Goal: Check status: Check status

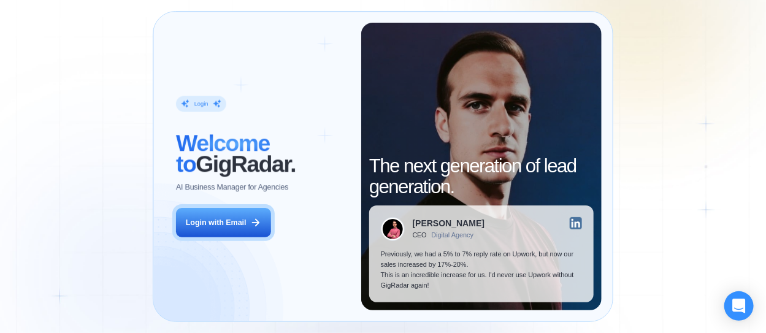
drag, startPoint x: 237, startPoint y: 226, endPoint x: 326, endPoint y: 195, distance: 94.0
click at [237, 226] on div "Login with Email" at bounding box center [216, 223] width 61 height 10
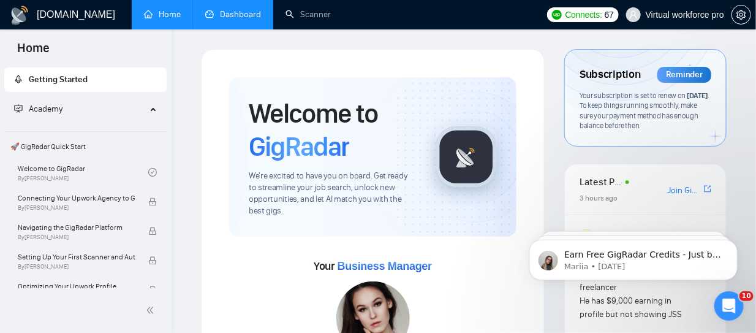
click at [240, 16] on link "Dashboard" at bounding box center [233, 14] width 56 height 10
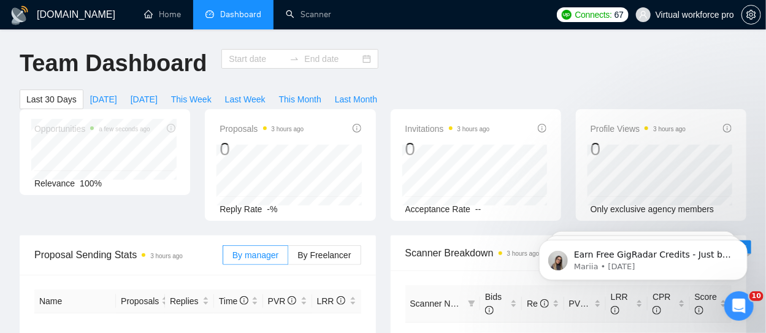
type input "[DATE]"
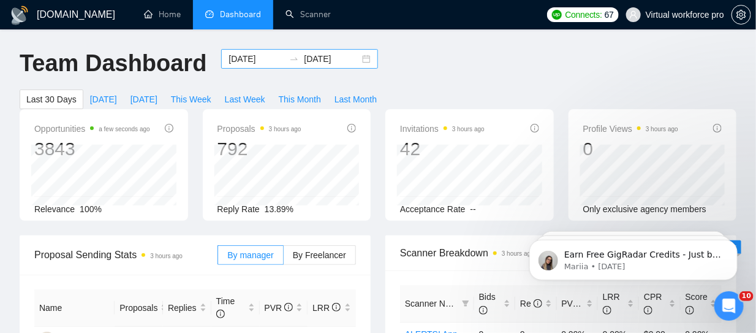
click at [304, 58] on input "[DATE]" at bounding box center [332, 58] width 56 height 13
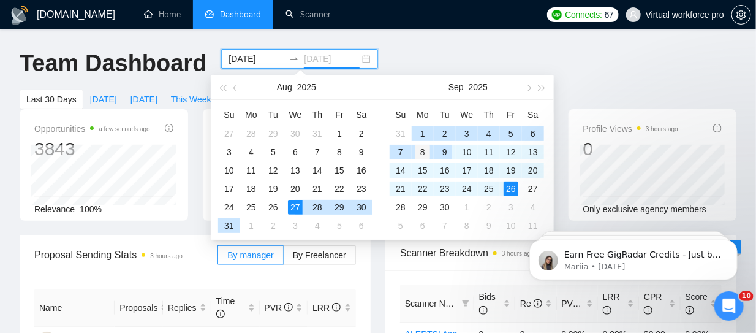
type input "[DATE]"
click at [424, 149] on div "8" at bounding box center [423, 152] width 15 height 15
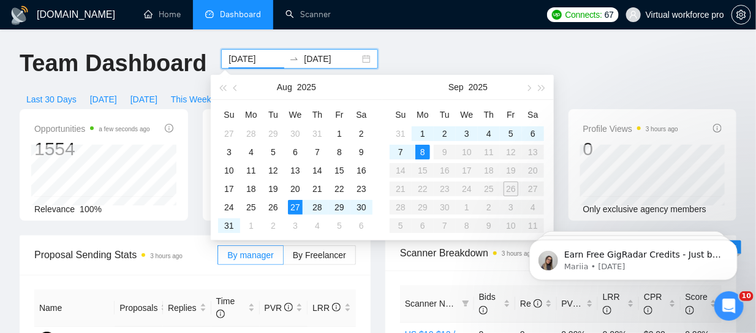
type input "[DATE]"
click at [424, 151] on div "8" at bounding box center [423, 152] width 15 height 15
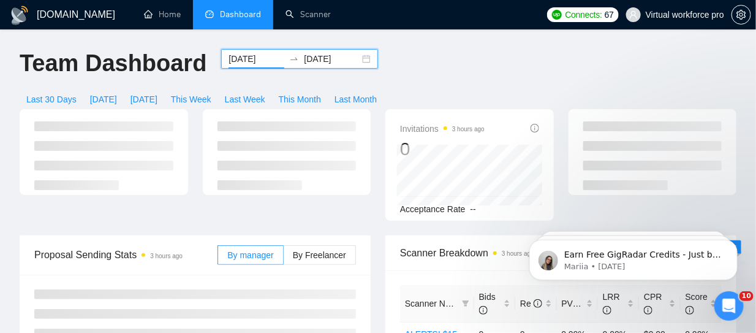
click at [304, 59] on input "[DATE]" at bounding box center [332, 58] width 56 height 13
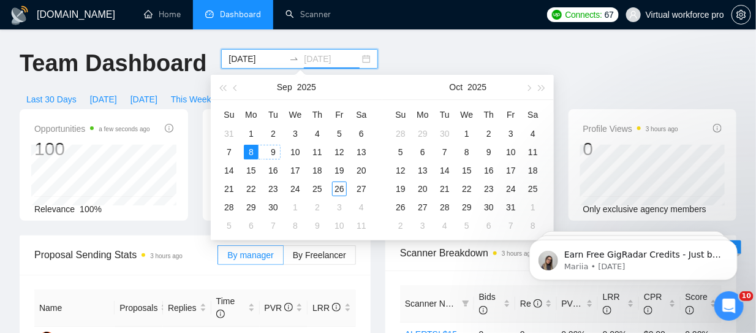
type input "[DATE]"
drag, startPoint x: 252, startPoint y: 151, endPoint x: 244, endPoint y: 161, distance: 12.6
click at [251, 151] on div "8" at bounding box center [251, 152] width 15 height 15
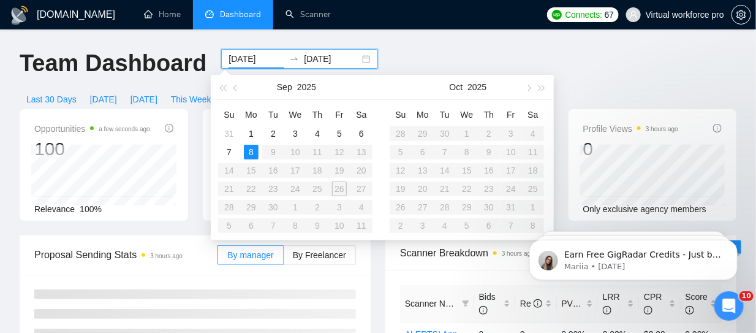
click at [230, 171] on table "Su Mo Tu We Th Fr Sa 31 1 2 3 4 5 6 7 8 9 10 11 12 13 14 15 16 17 18 19 20 21 2…" at bounding box center [295, 170] width 154 height 130
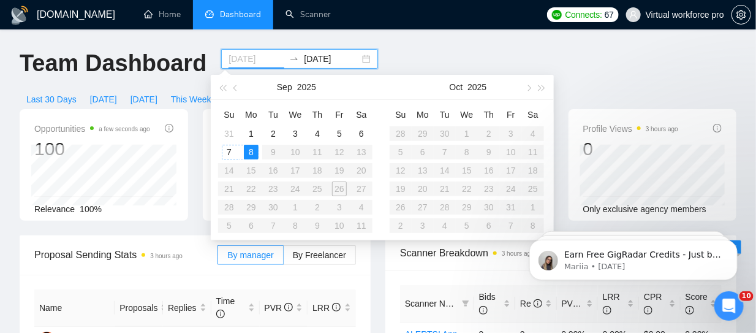
click at [236, 156] on div "7" at bounding box center [229, 152] width 15 height 15
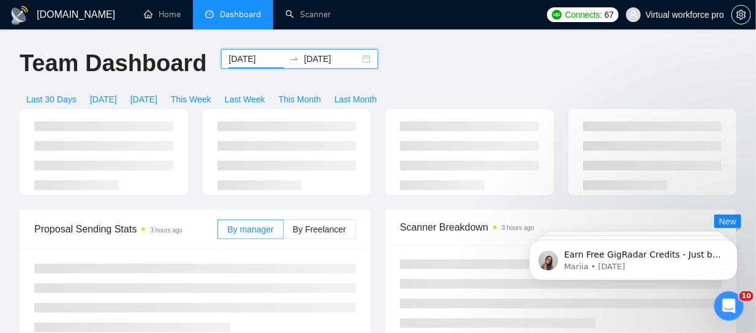
click at [241, 60] on input "[DATE]" at bounding box center [257, 58] width 56 height 13
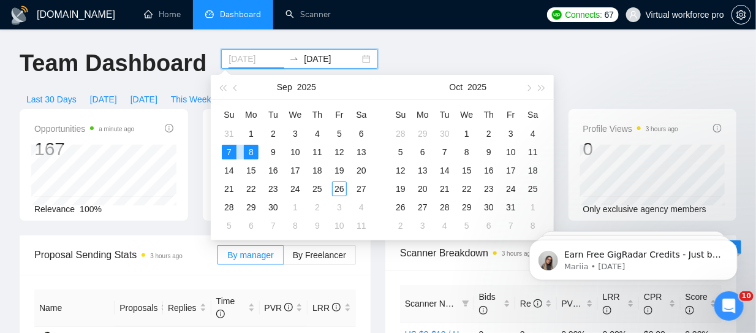
type input "[DATE]"
drag, startPoint x: 251, startPoint y: 151, endPoint x: 282, endPoint y: 136, distance: 34.6
click at [252, 151] on div "8" at bounding box center [251, 152] width 15 height 15
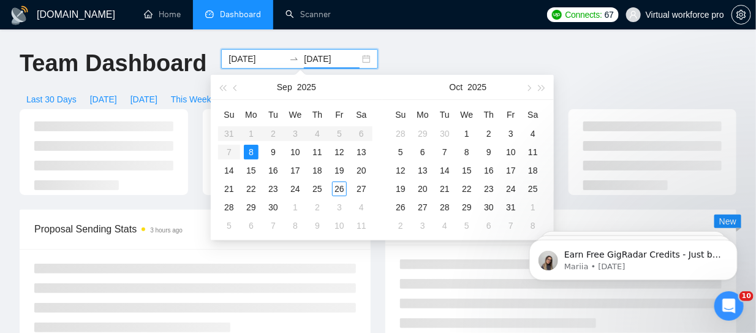
click at [318, 58] on input "[DATE]" at bounding box center [332, 58] width 56 height 13
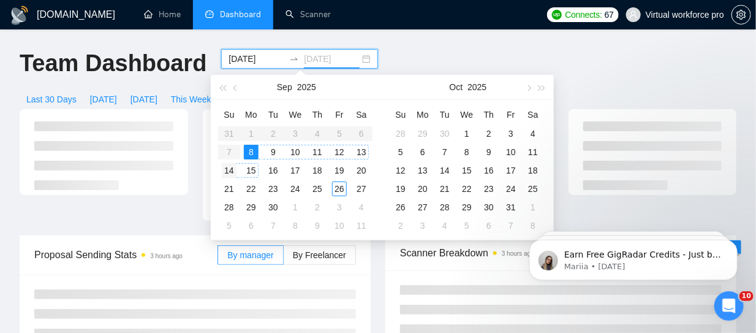
type input "[DATE]"
click at [235, 172] on div "14" at bounding box center [229, 170] width 15 height 15
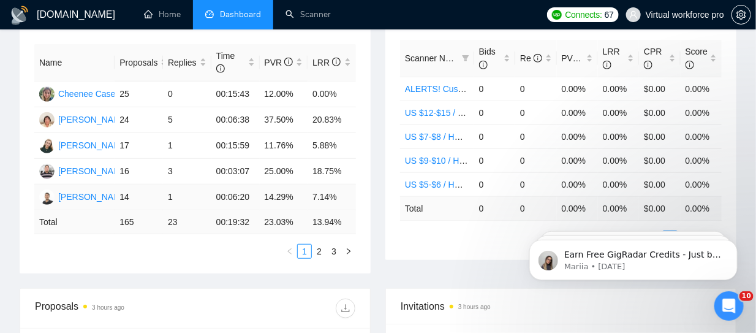
scroll to position [428, 0]
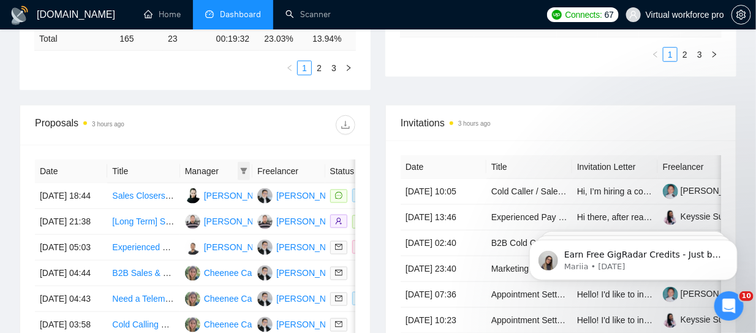
click at [244, 168] on icon "filter" at bounding box center [244, 171] width 7 height 6
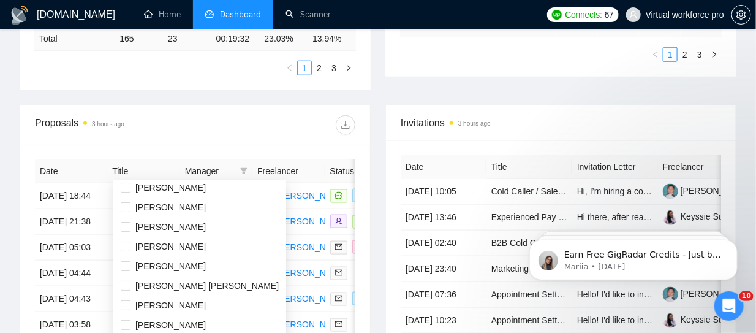
scroll to position [32, 0]
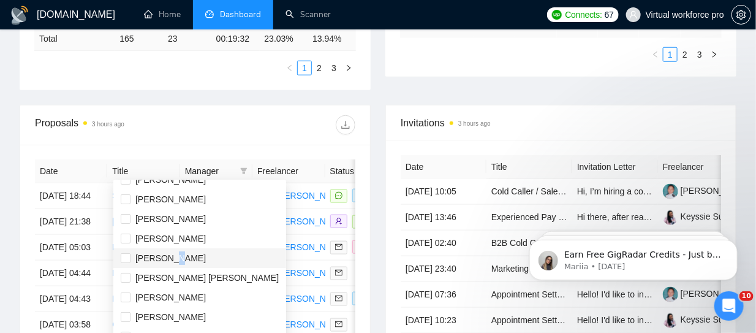
click at [166, 257] on span "[PERSON_NAME]" at bounding box center [170, 258] width 70 height 10
checkbox input "true"
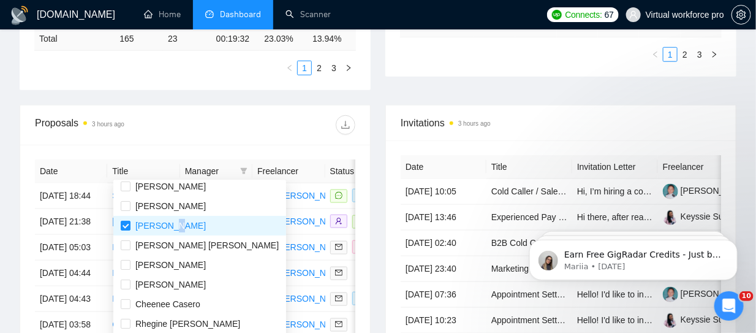
scroll to position [68, 0]
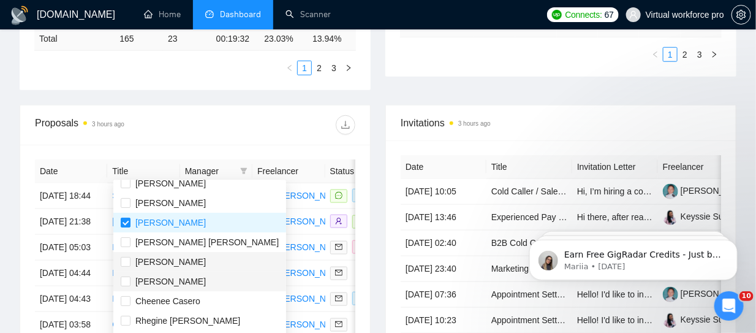
click at [159, 278] on span "[PERSON_NAME]" at bounding box center [170, 281] width 70 height 10
checkbox input "true"
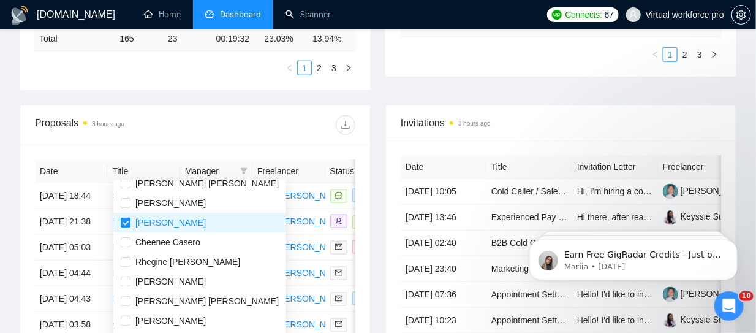
scroll to position [137, 0]
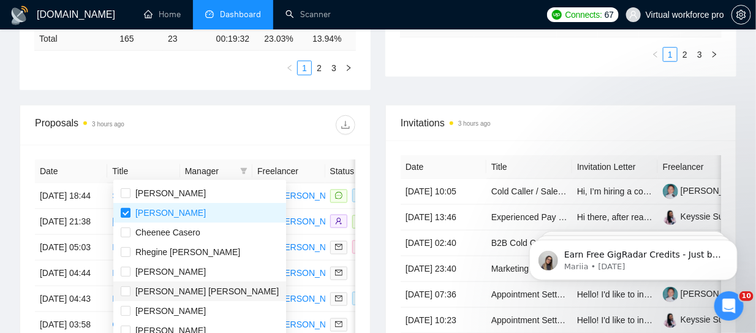
click at [181, 289] on span "[PERSON_NAME] [PERSON_NAME]" at bounding box center [206, 291] width 143 height 10
checkbox input "true"
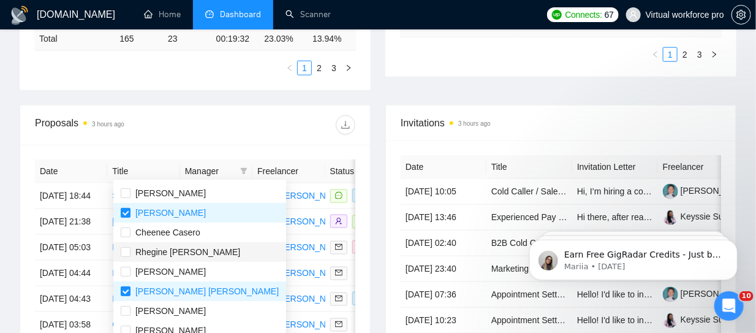
scroll to position [490, 0]
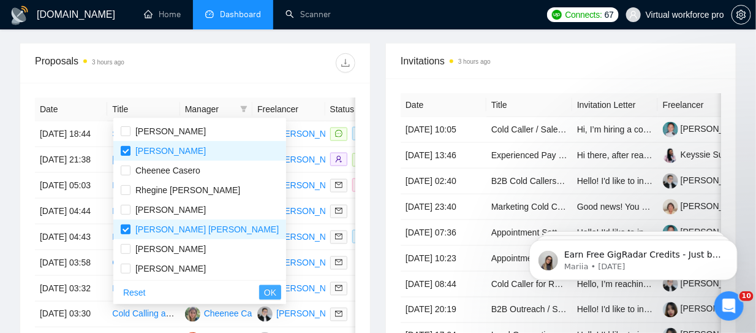
click at [264, 292] on span "OK" at bounding box center [270, 292] width 12 height 13
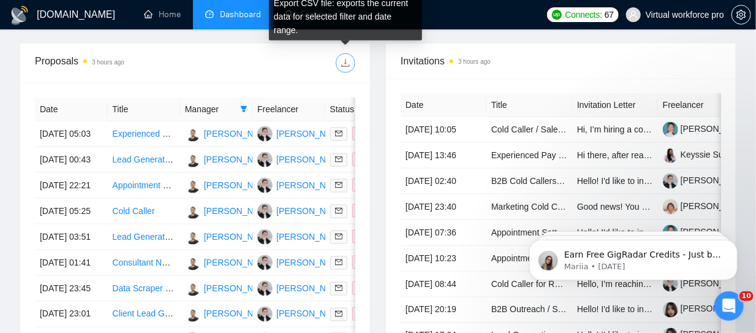
click at [345, 66] on icon "download" at bounding box center [346, 63] width 10 height 10
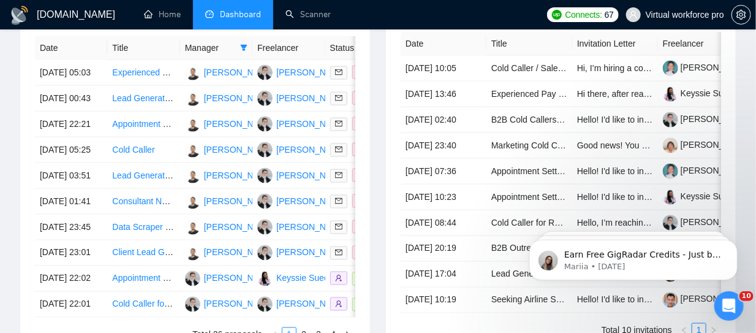
scroll to position [490, 0]
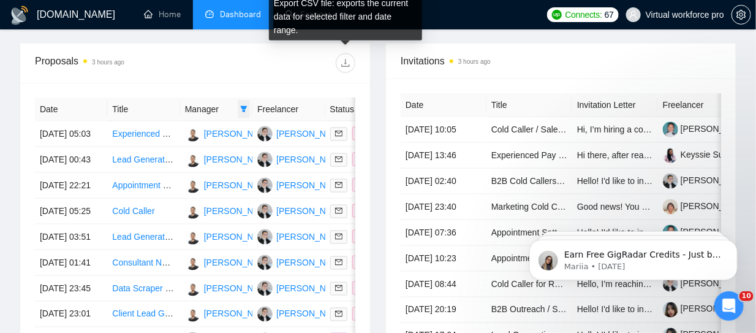
click at [244, 108] on icon "filter" at bounding box center [243, 108] width 7 height 7
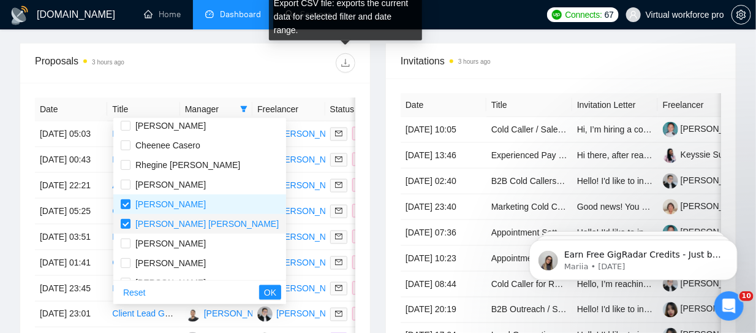
scroll to position [137, 0]
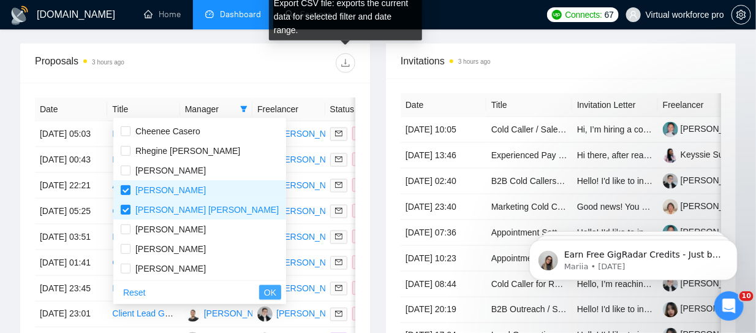
click at [264, 292] on span "OK" at bounding box center [270, 292] width 12 height 13
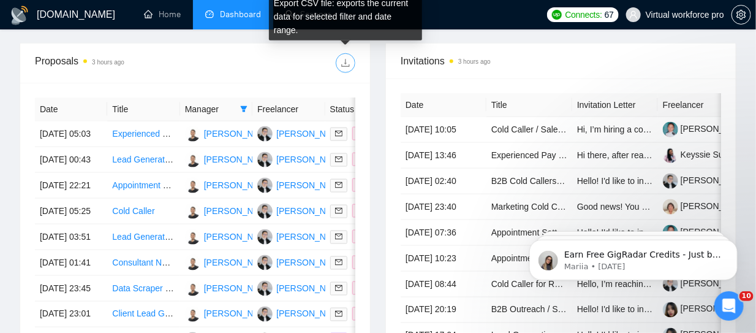
click at [344, 64] on icon "download" at bounding box center [346, 63] width 10 height 10
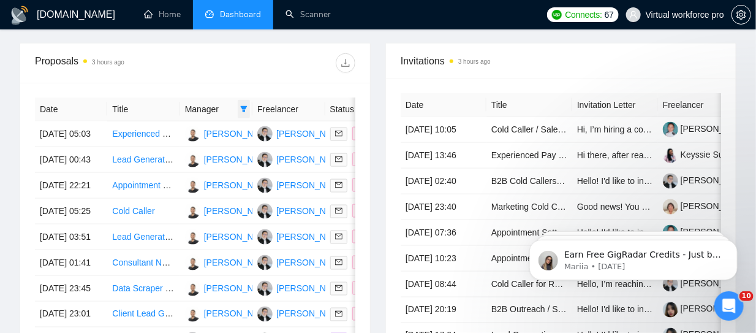
click at [241, 106] on icon "filter" at bounding box center [244, 109] width 7 height 6
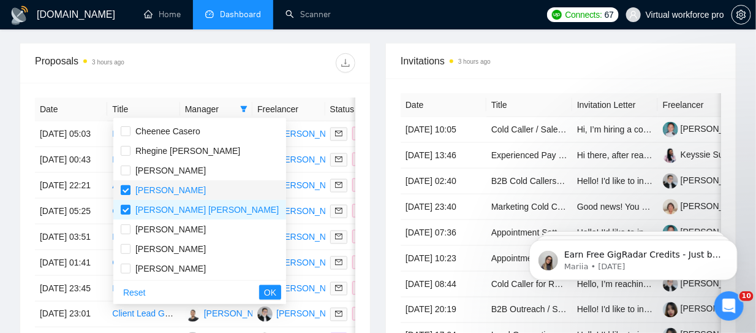
click at [125, 195] on input "checkbox" at bounding box center [126, 190] width 10 height 10
checkbox input "false"
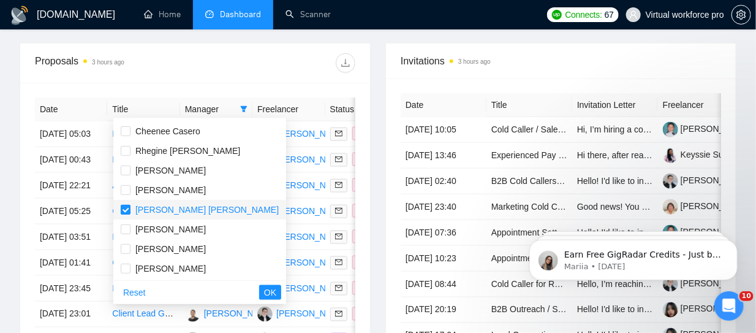
click at [124, 215] on input "checkbox" at bounding box center [126, 210] width 10 height 10
checkbox input "false"
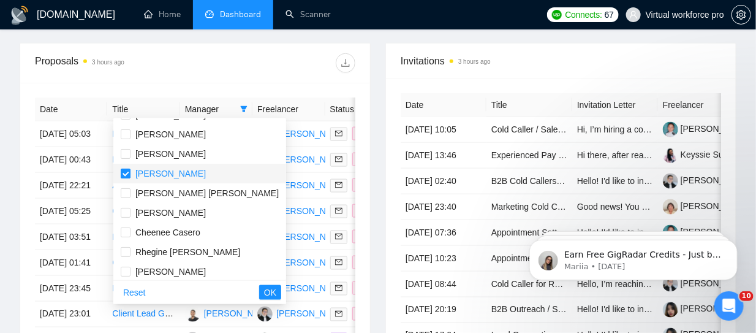
click at [126, 178] on label at bounding box center [126, 173] width 10 height 13
click at [126, 178] on input "checkbox" at bounding box center [126, 174] width 10 height 10
click at [127, 173] on input "checkbox" at bounding box center [126, 174] width 10 height 10
checkbox input "false"
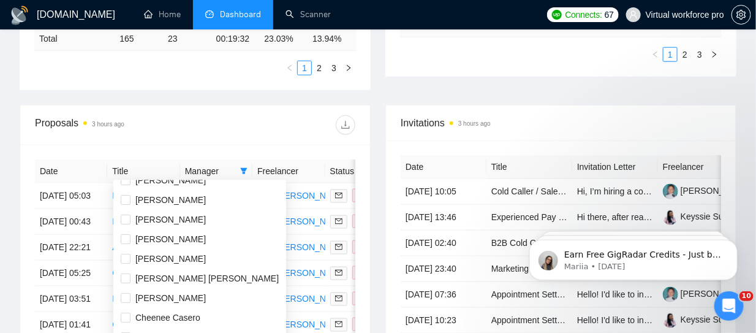
scroll to position [0, 0]
